Goal: Task Accomplishment & Management: Manage account settings

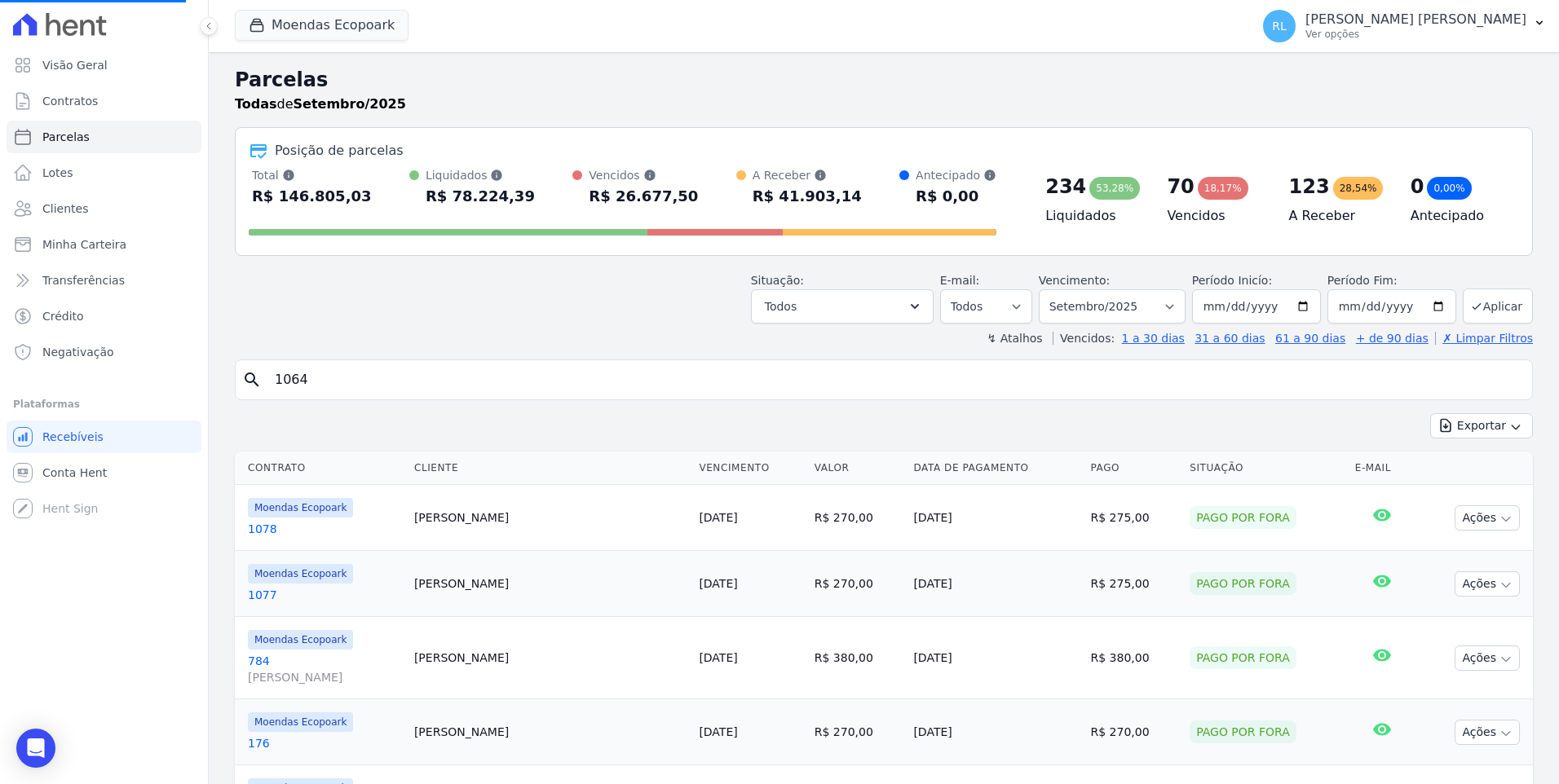
select select
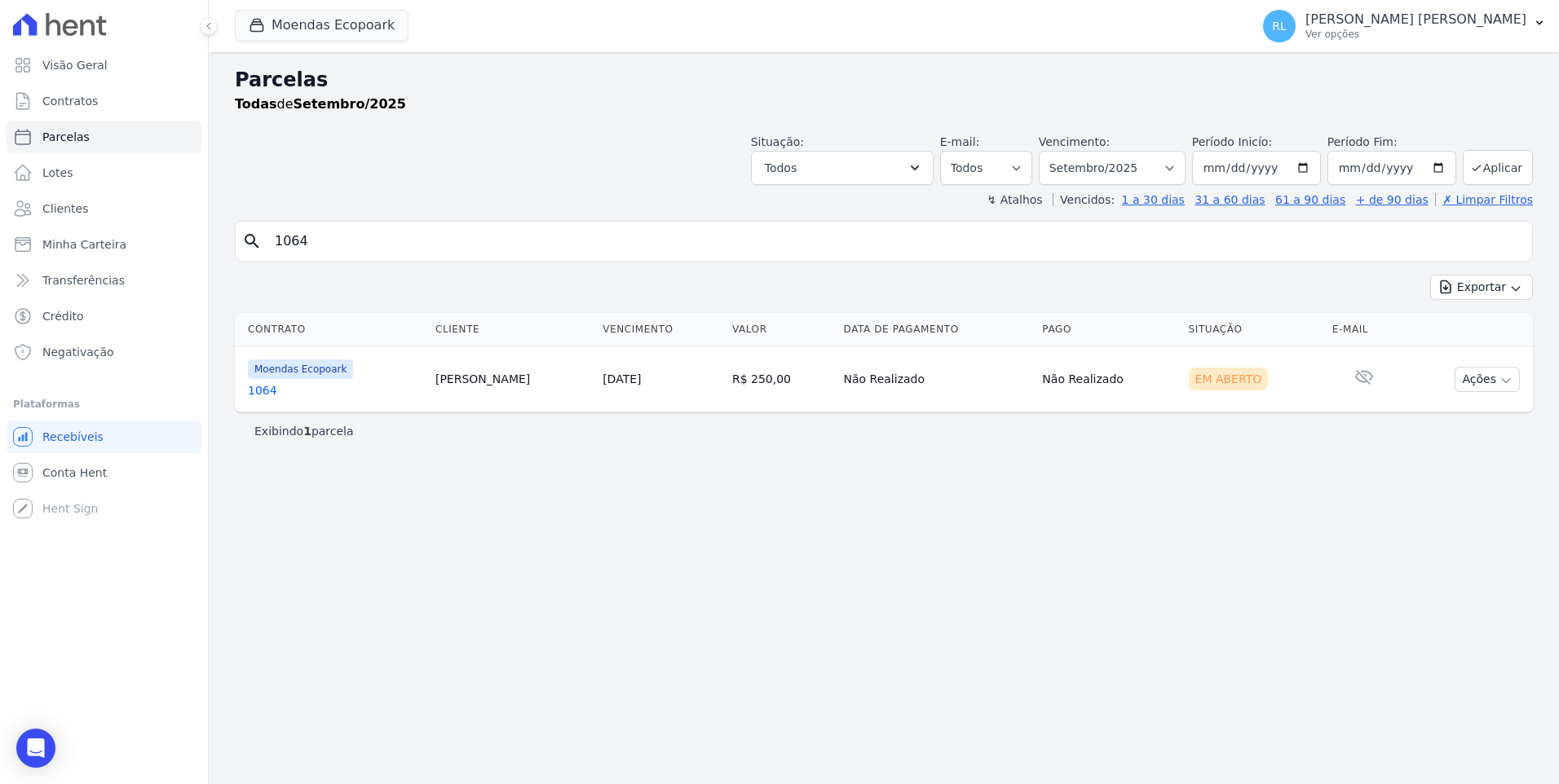
click at [276, 392] on link "1064" at bounding box center [335, 391] width 174 height 16
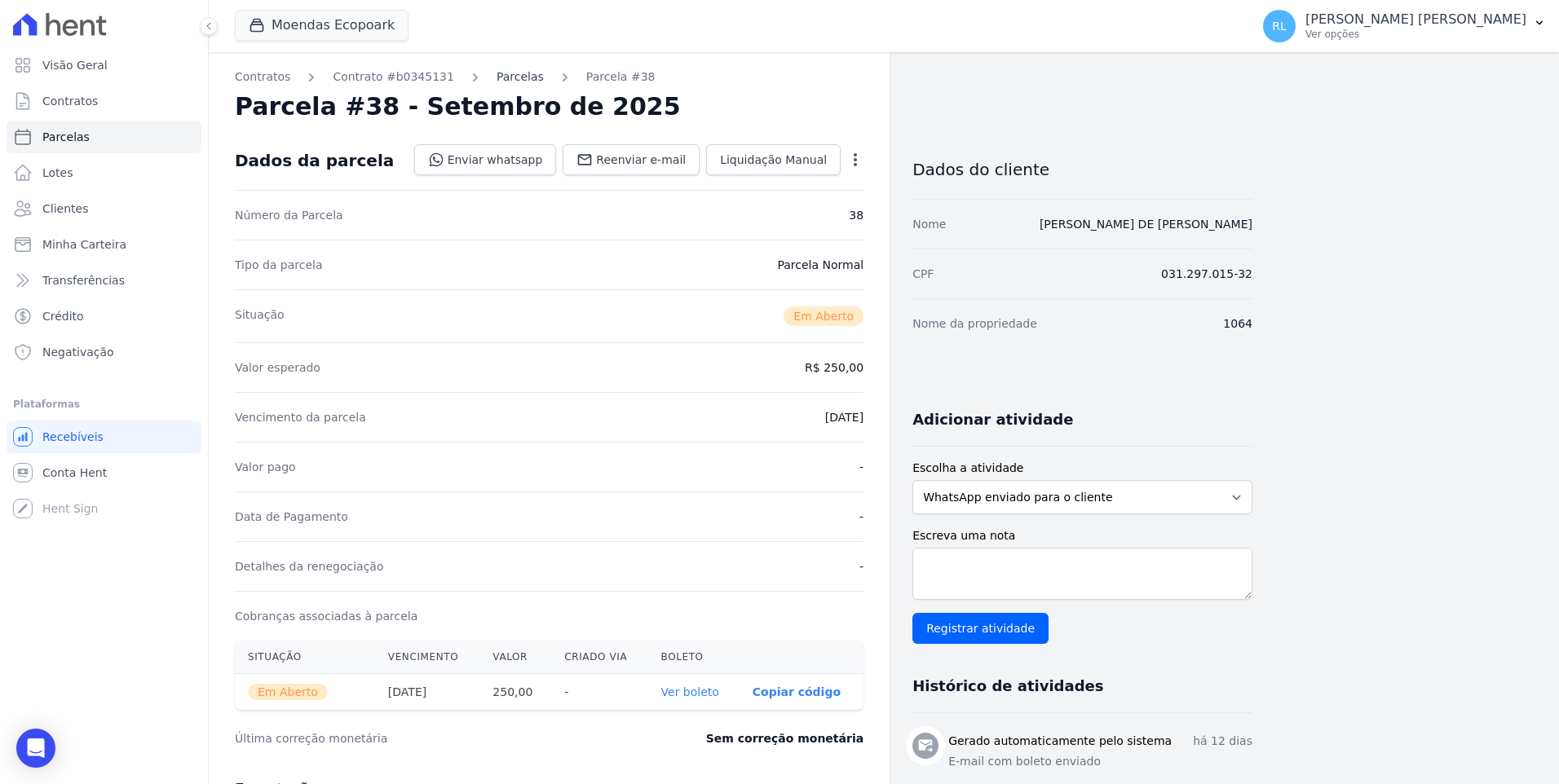
click at [498, 79] on link "Parcelas" at bounding box center [520, 77] width 47 height 17
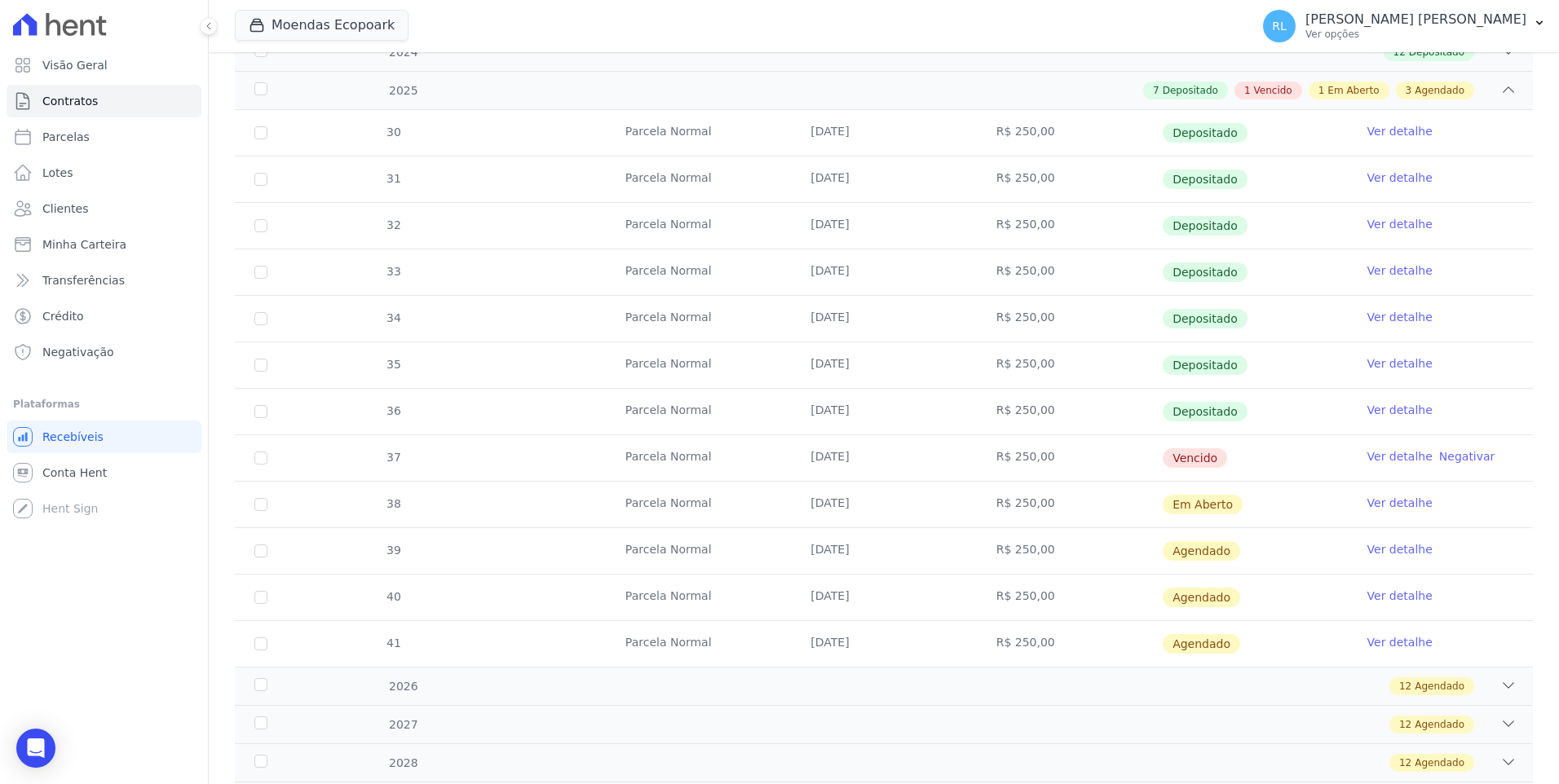
scroll to position [326, 0]
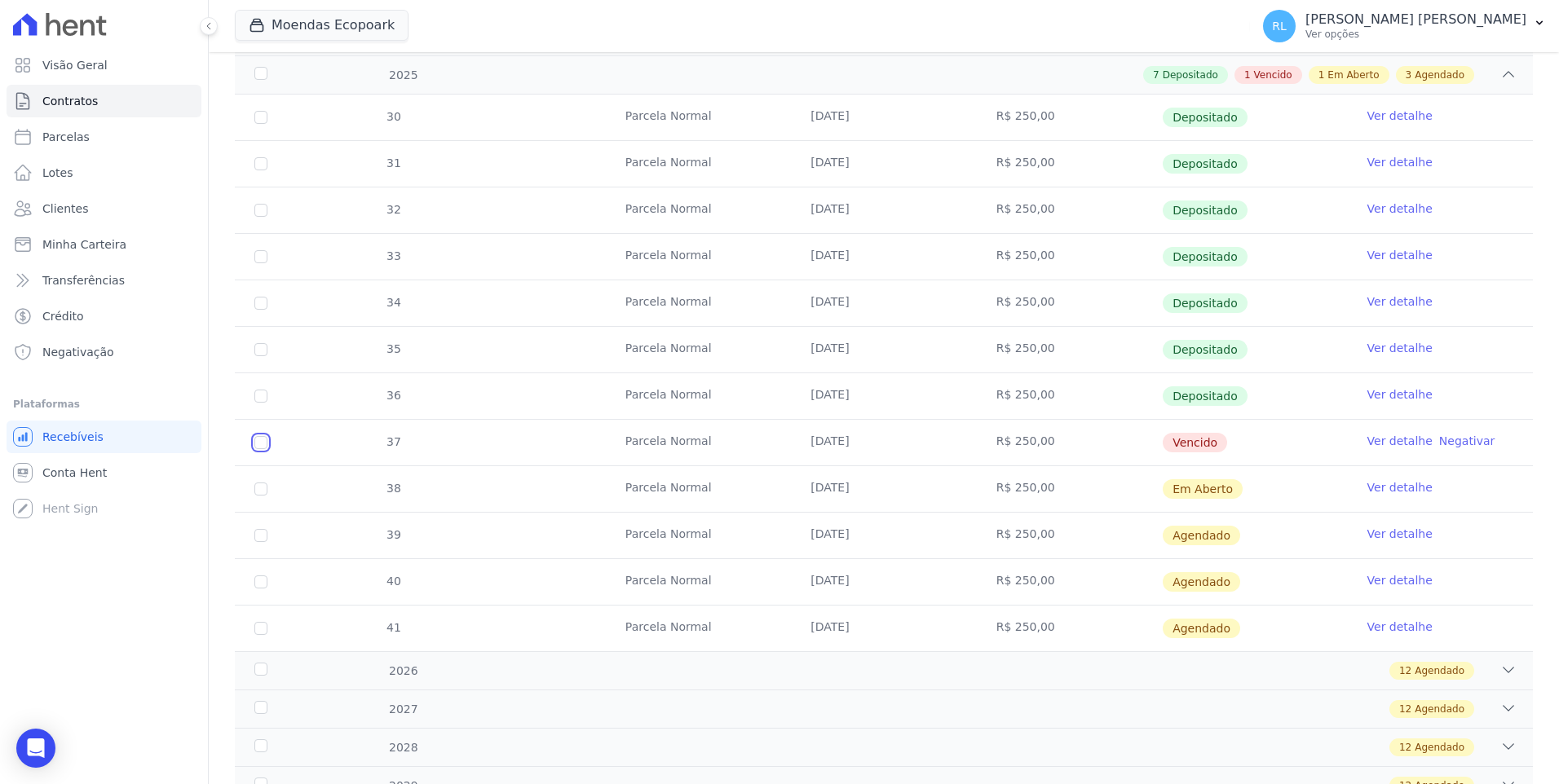
click at [262, 447] on input "checkbox" at bounding box center [260, 443] width 13 height 13
checkbox input "true"
click at [260, 493] on input "checkbox" at bounding box center [260, 489] width 13 height 13
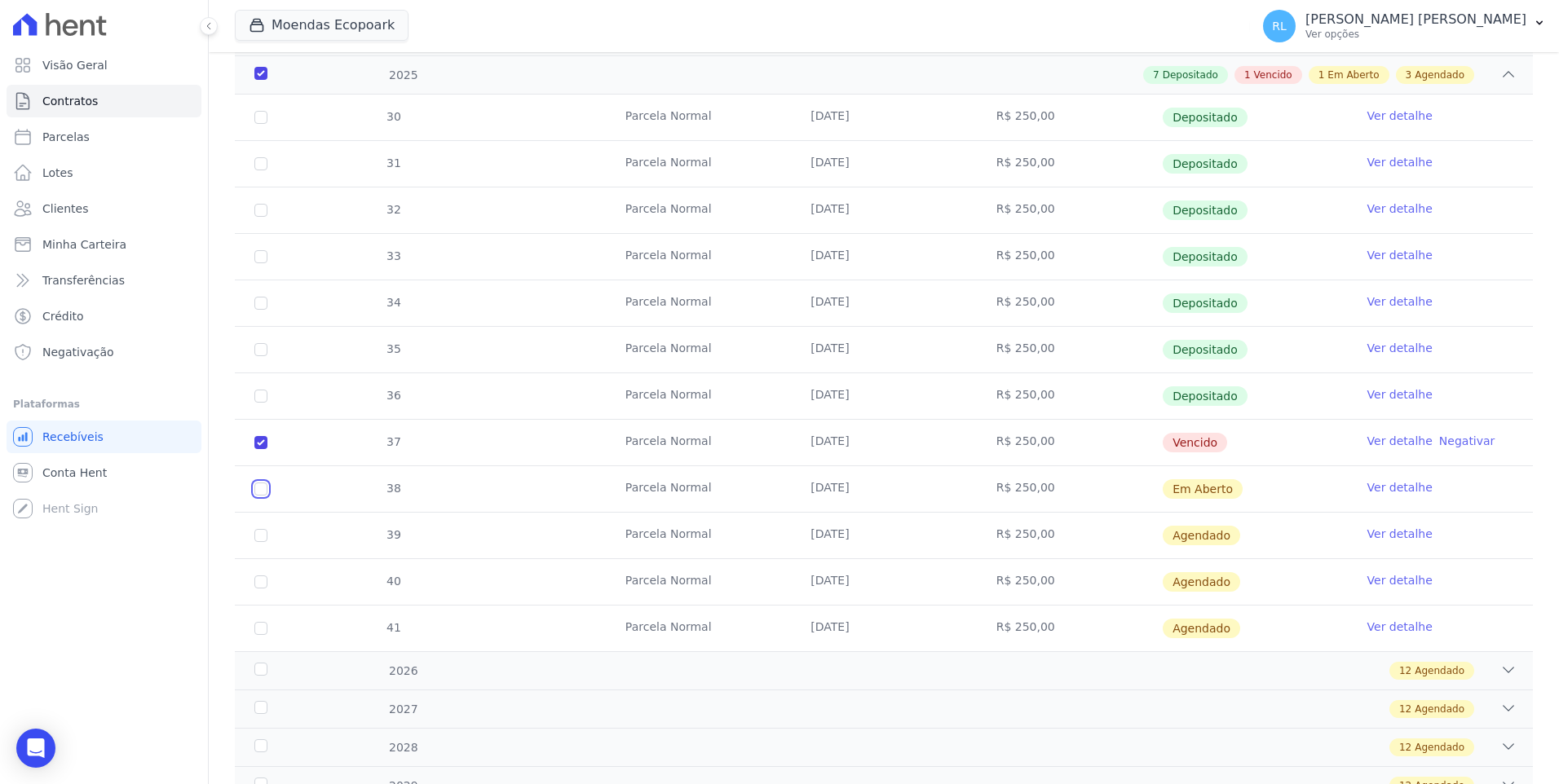
checkbox input "true"
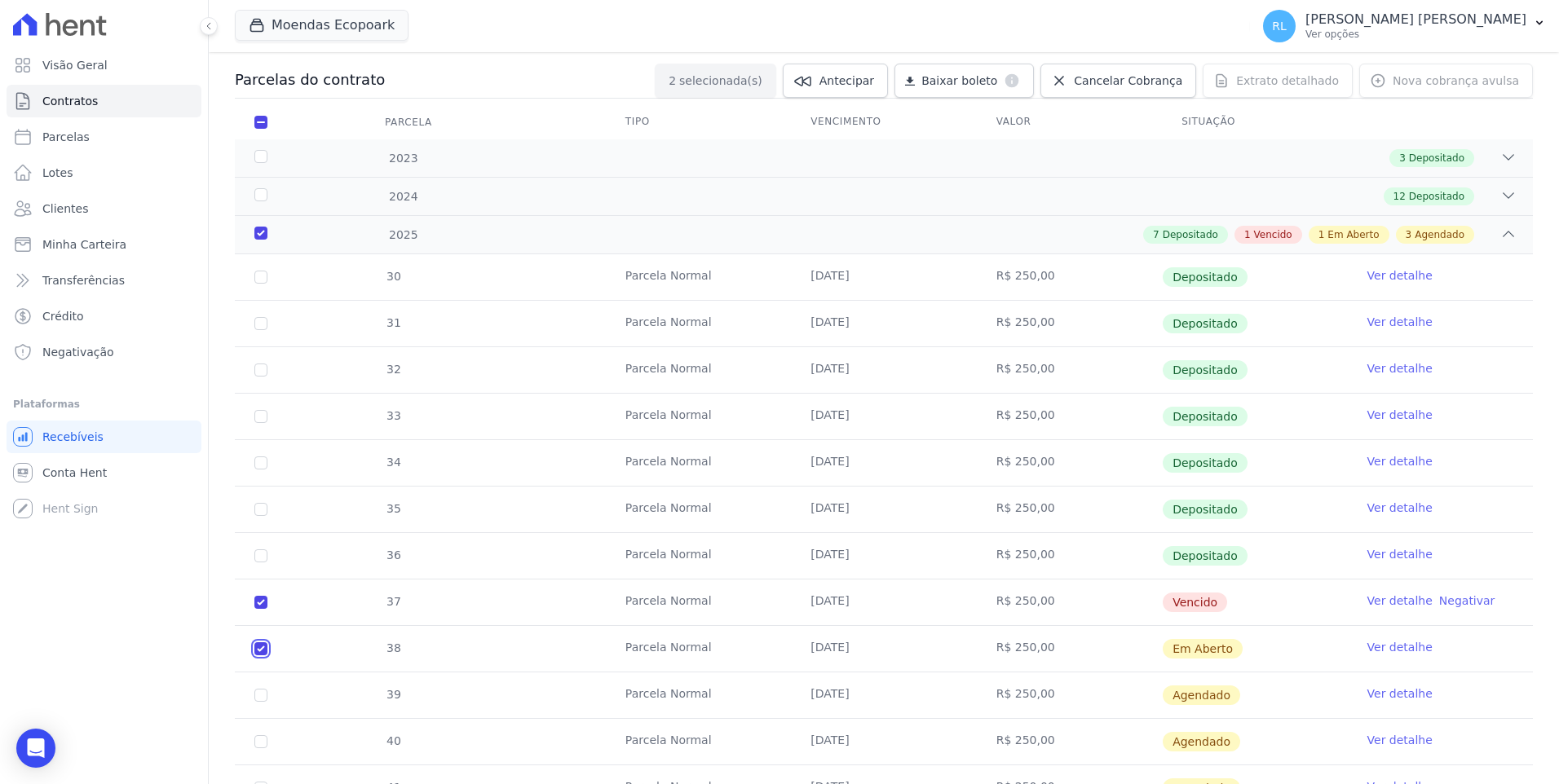
scroll to position [0, 0]
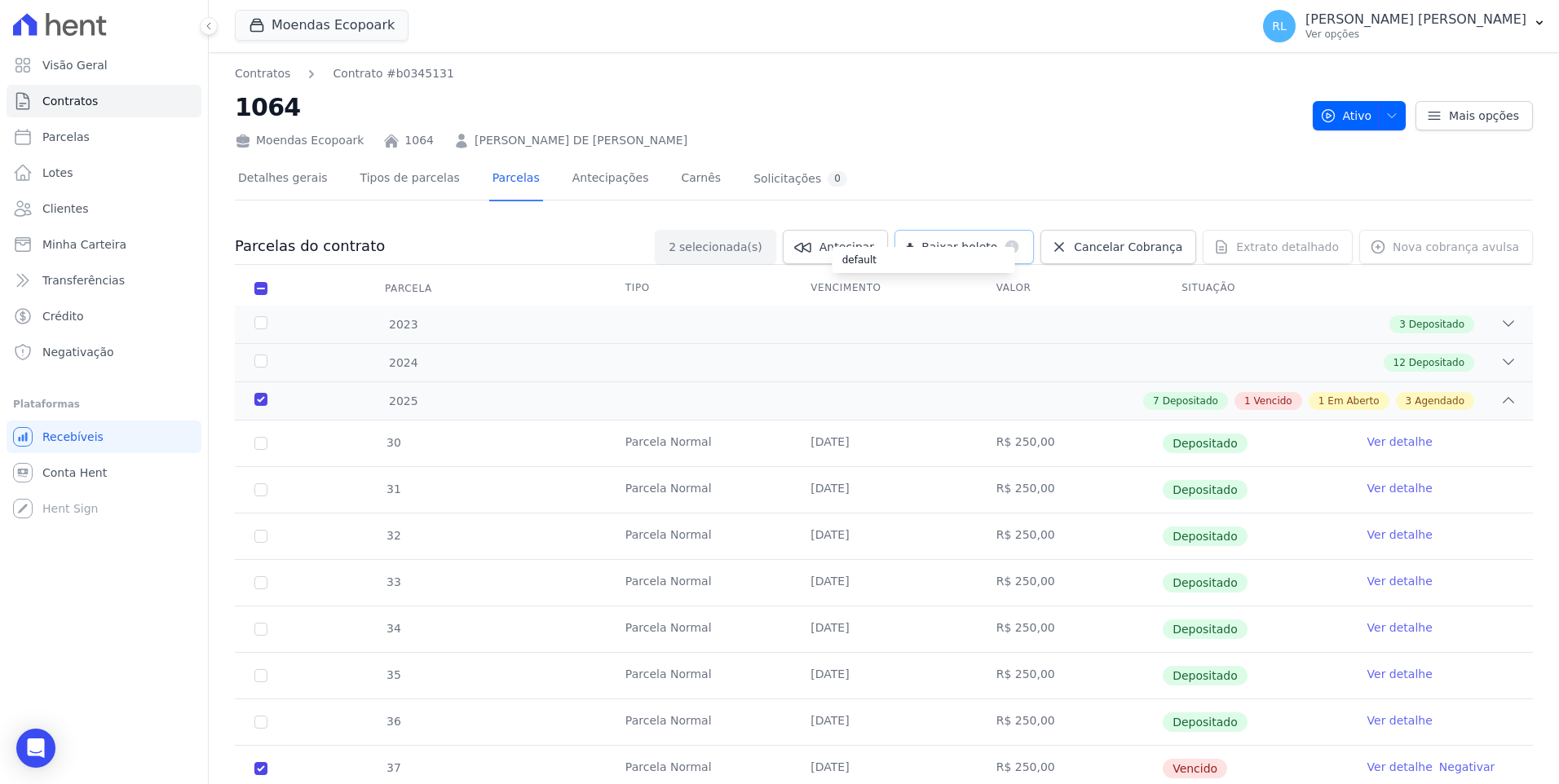
click at [1015, 254] on div "default" at bounding box center [924, 259] width 182 height 26
